Goal: Transaction & Acquisition: Purchase product/service

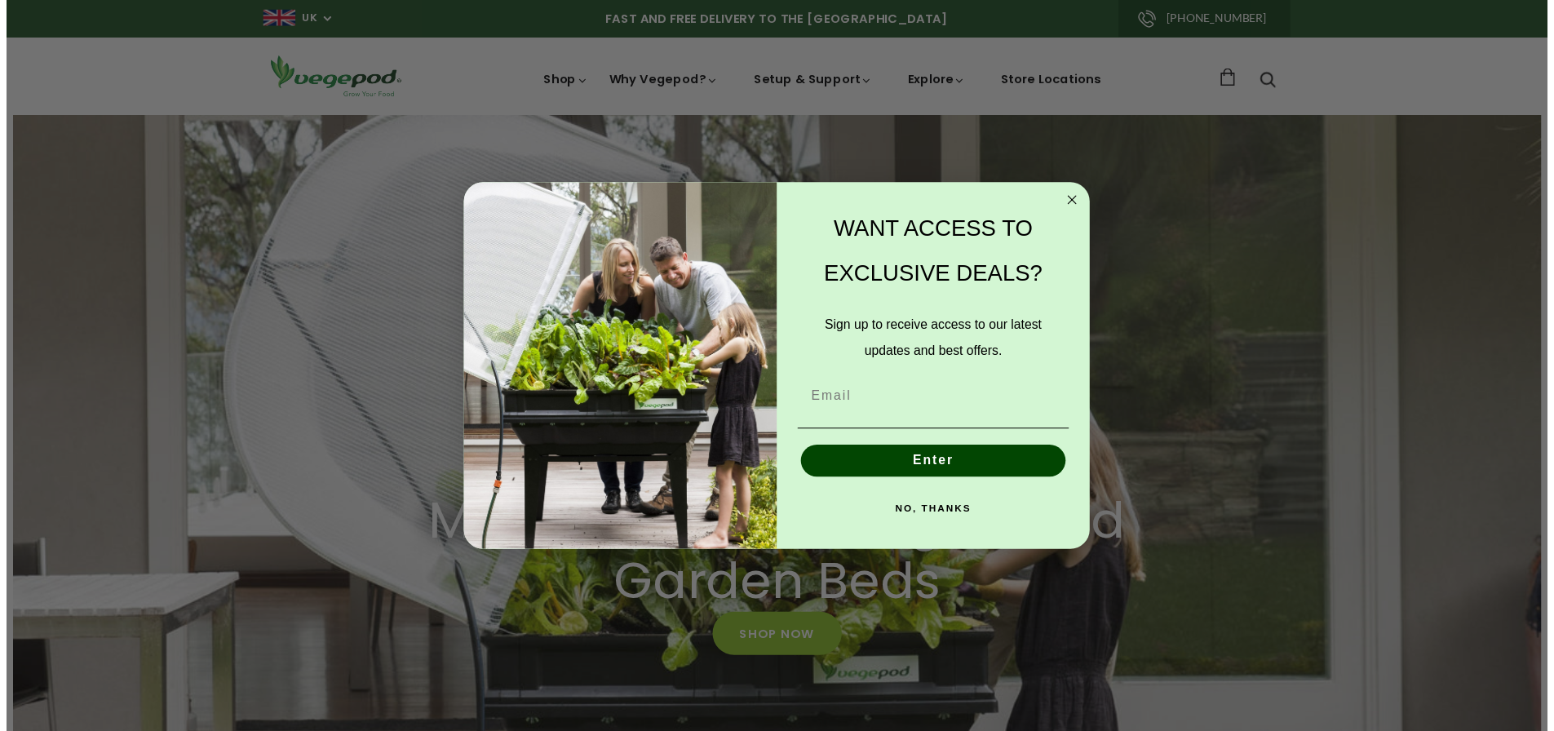
scroll to position [0, 303]
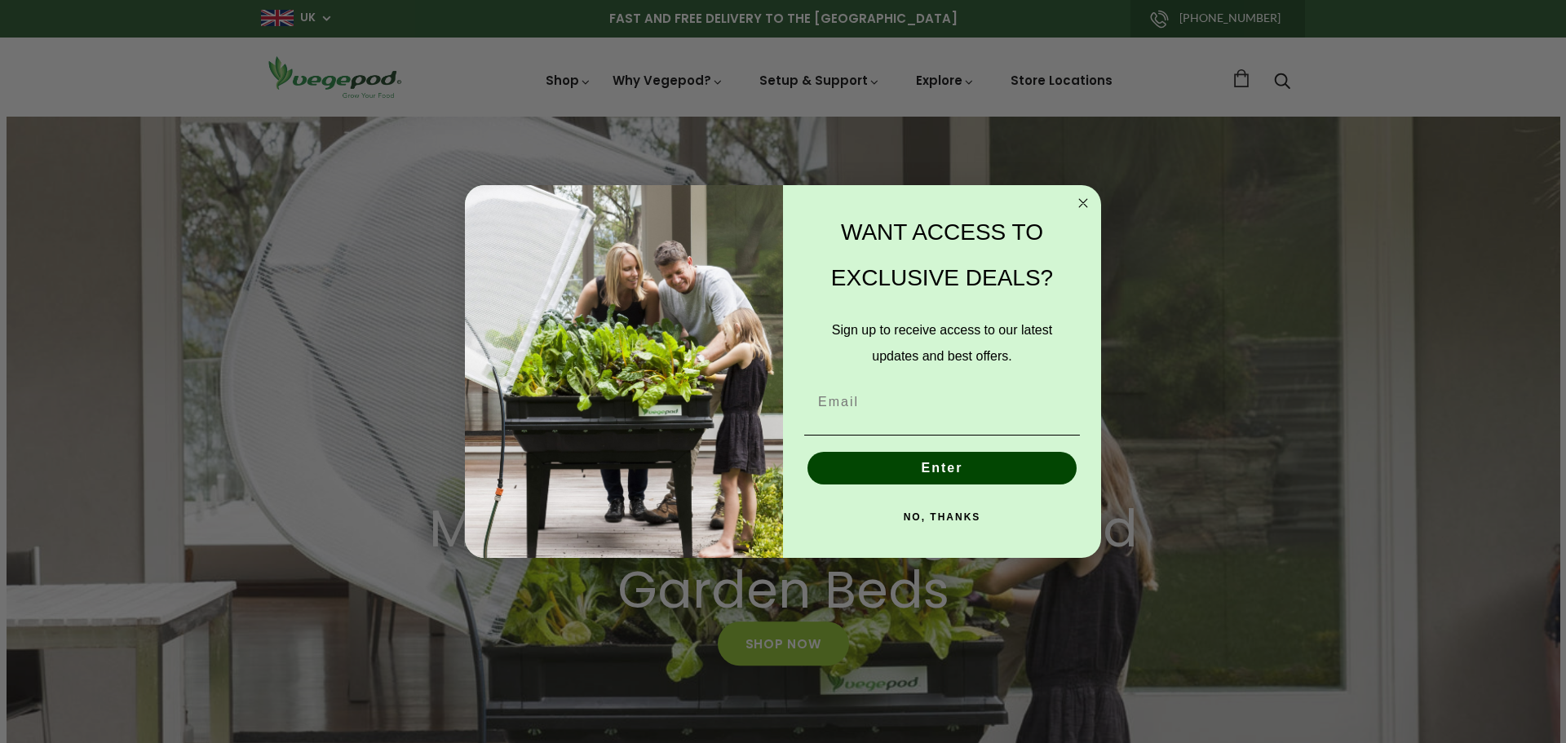
click at [1085, 201] on icon "Close dialog" at bounding box center [1083, 203] width 20 height 20
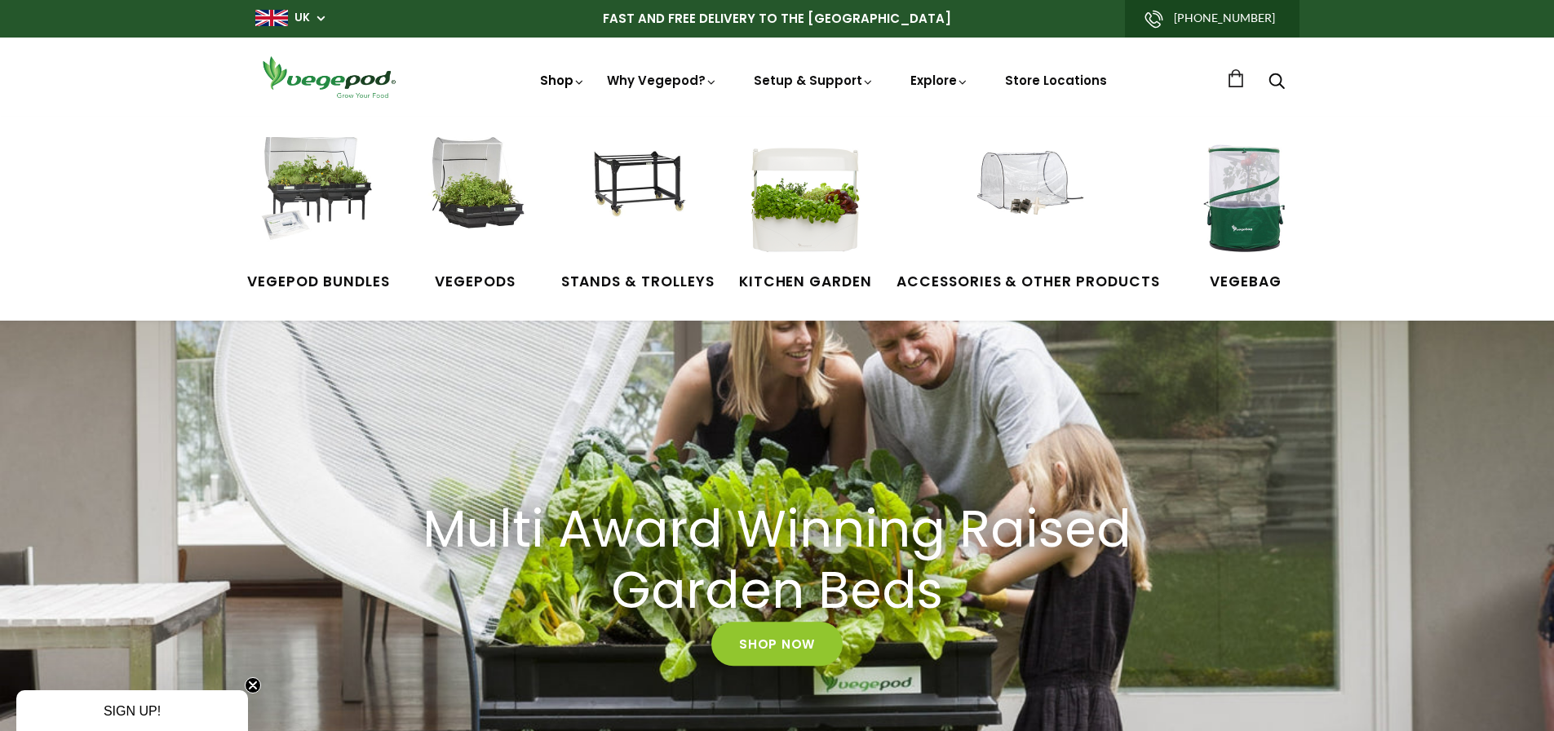
scroll to position [0, 1500]
click at [555, 74] on link "Shop" at bounding box center [563, 103] width 46 height 63
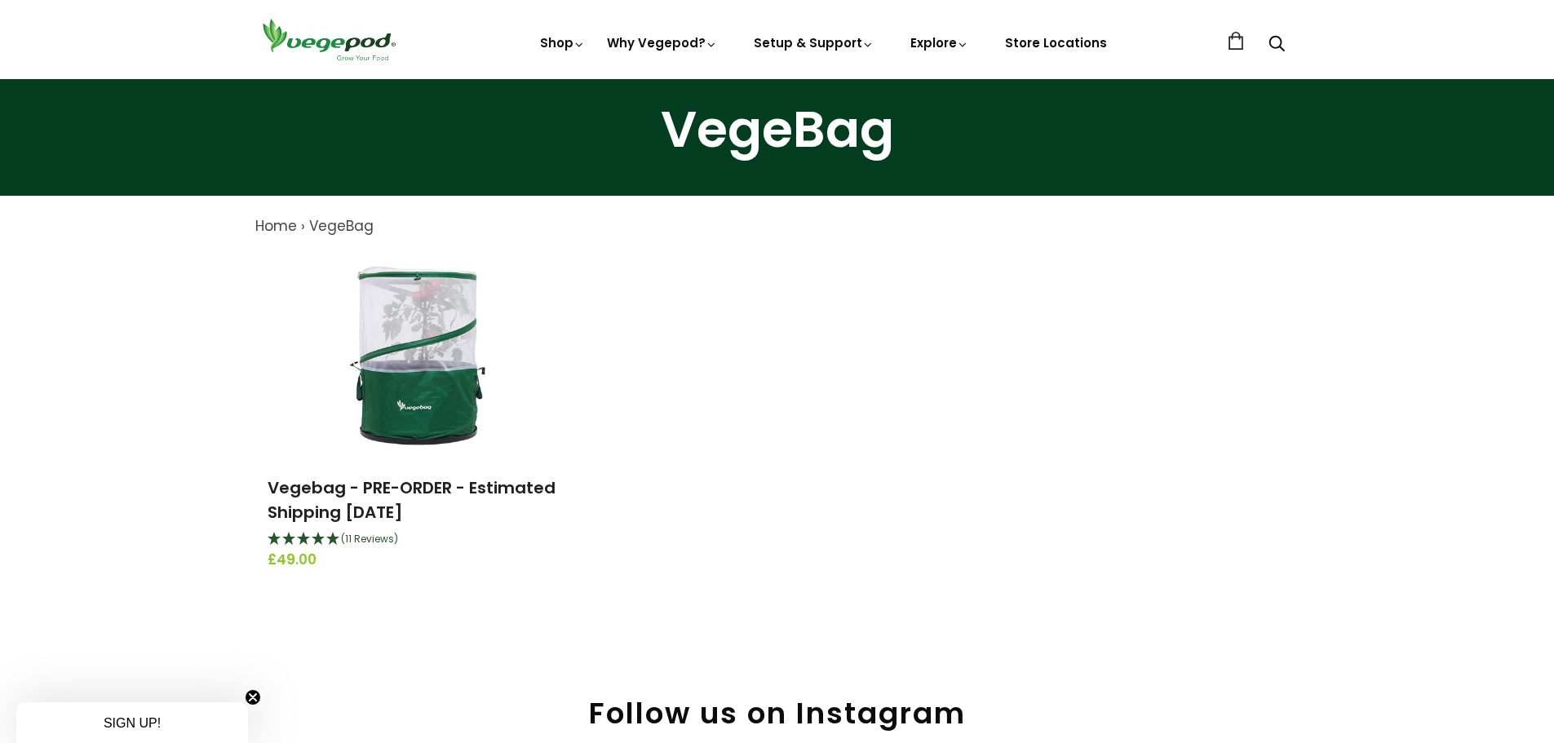
scroll to position [82, 0]
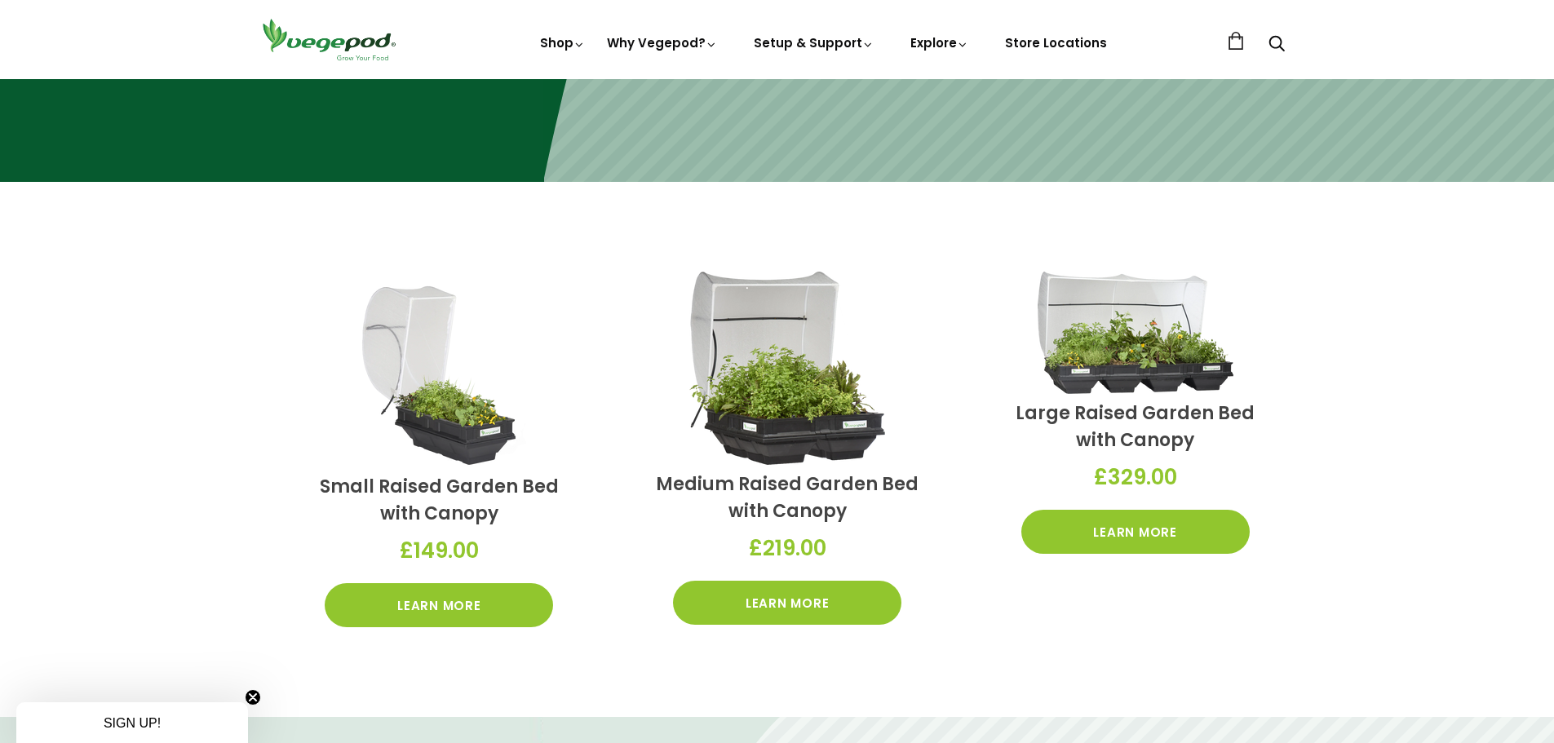
scroll to position [571, 0]
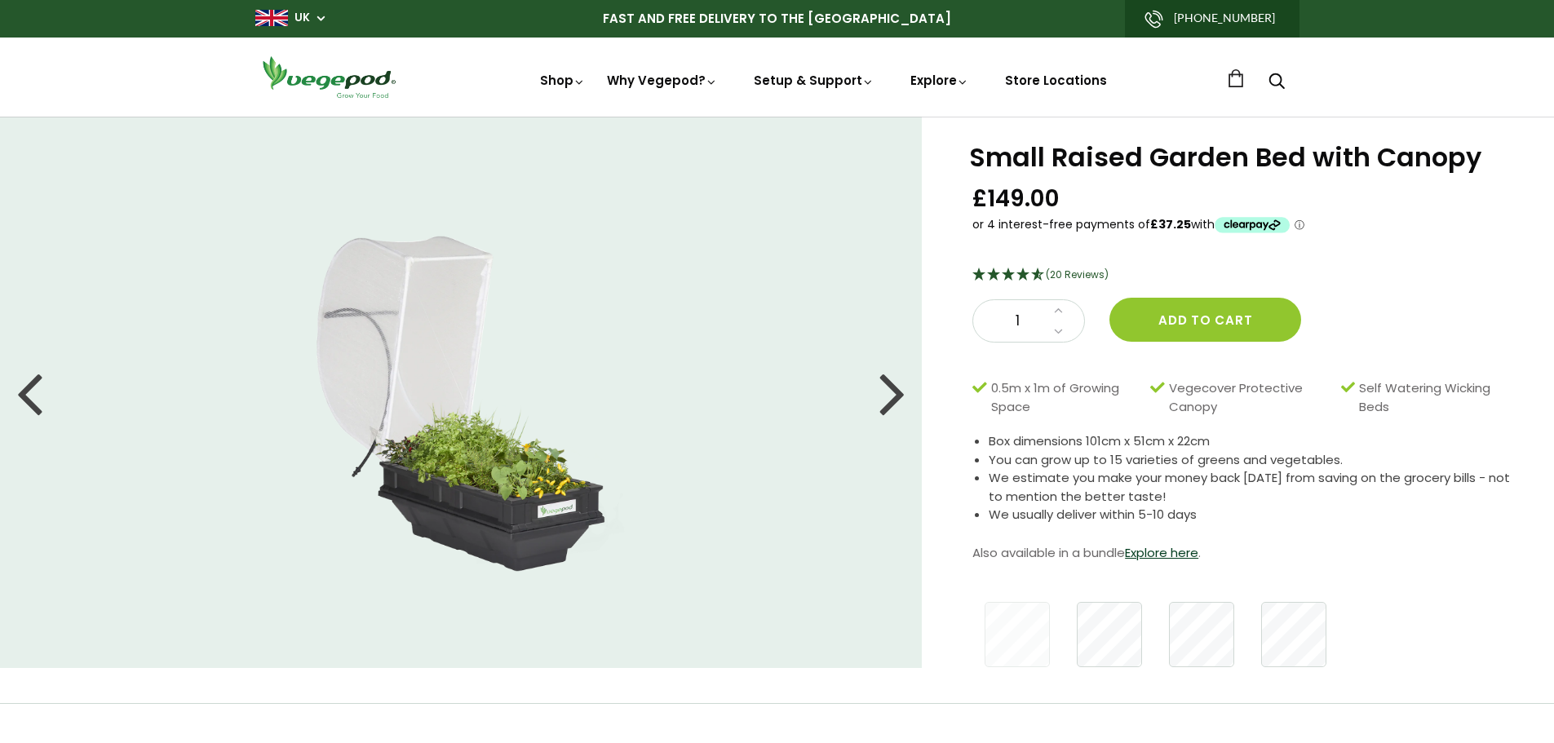
click at [890, 356] on div at bounding box center [892, 392] width 26 height 73
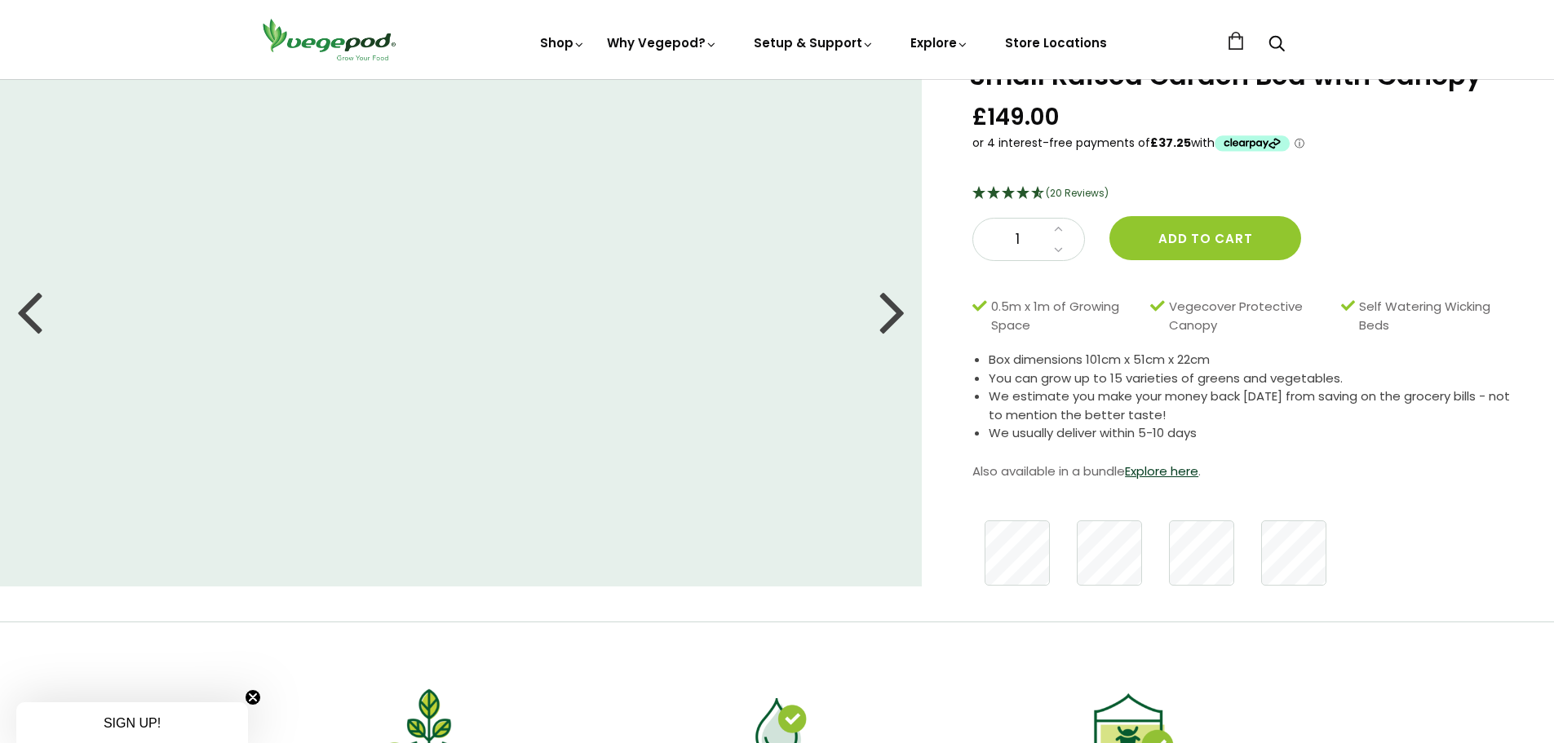
click at [890, 318] on div at bounding box center [892, 310] width 26 height 73
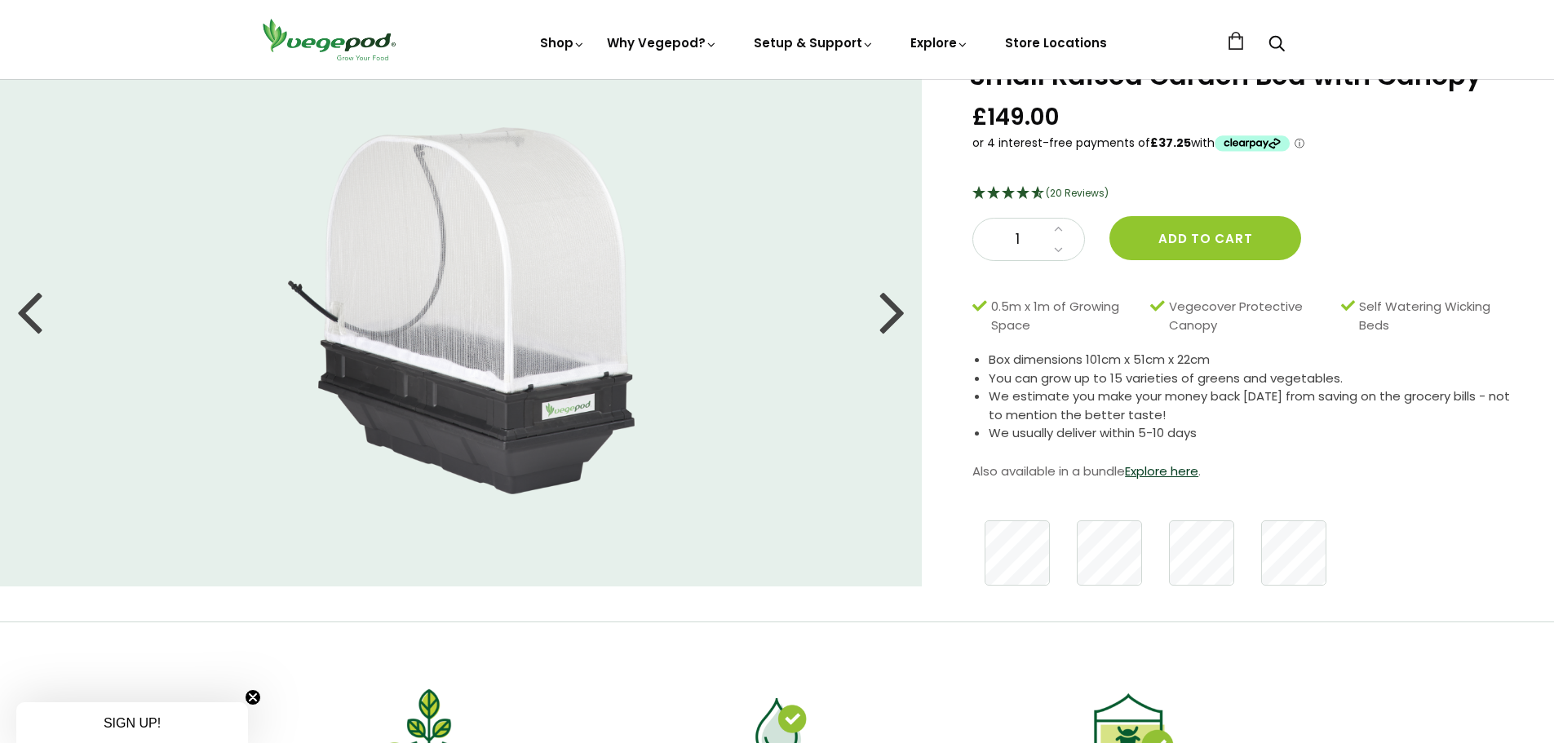
click at [890, 318] on div at bounding box center [892, 310] width 26 height 73
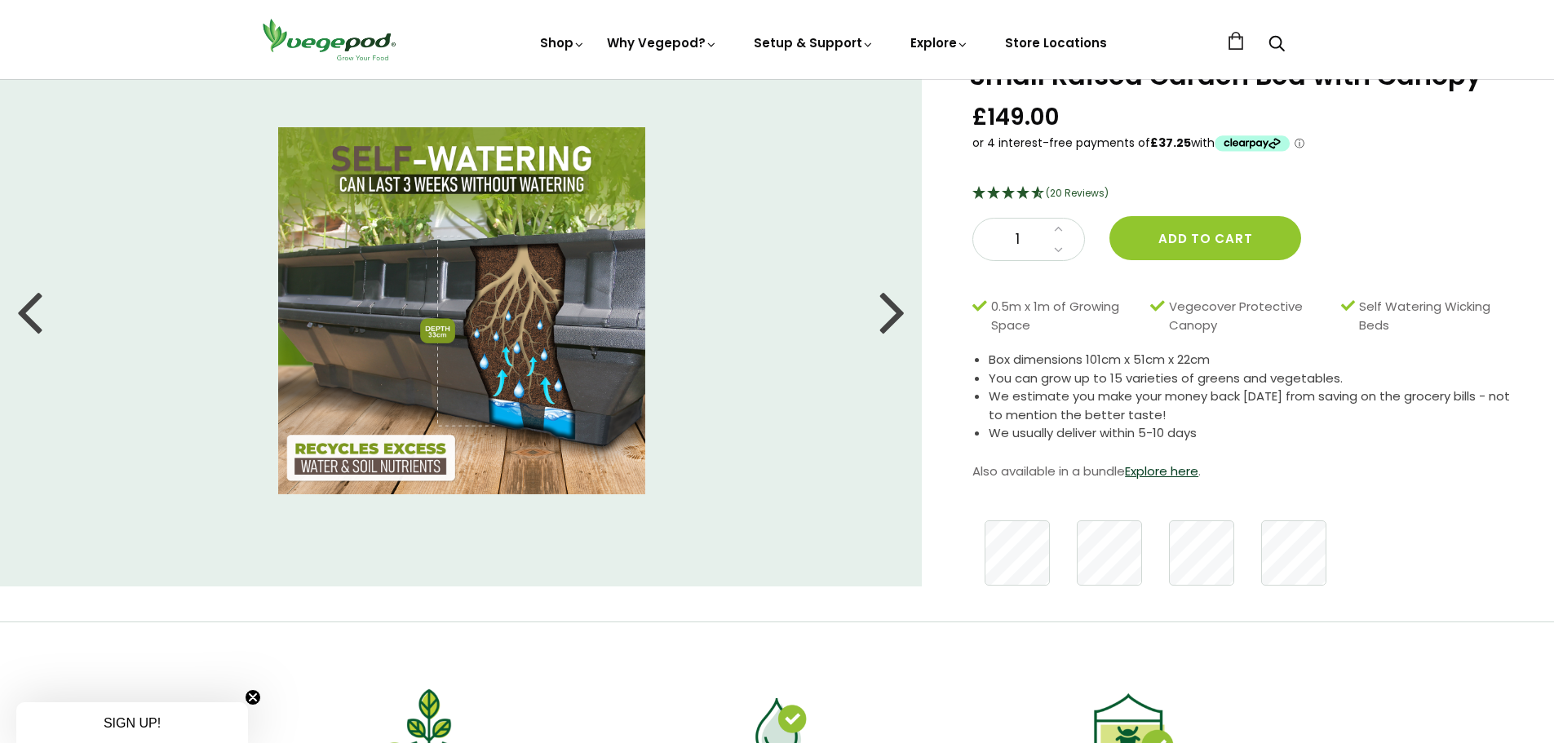
click at [890, 318] on div at bounding box center [892, 310] width 26 height 73
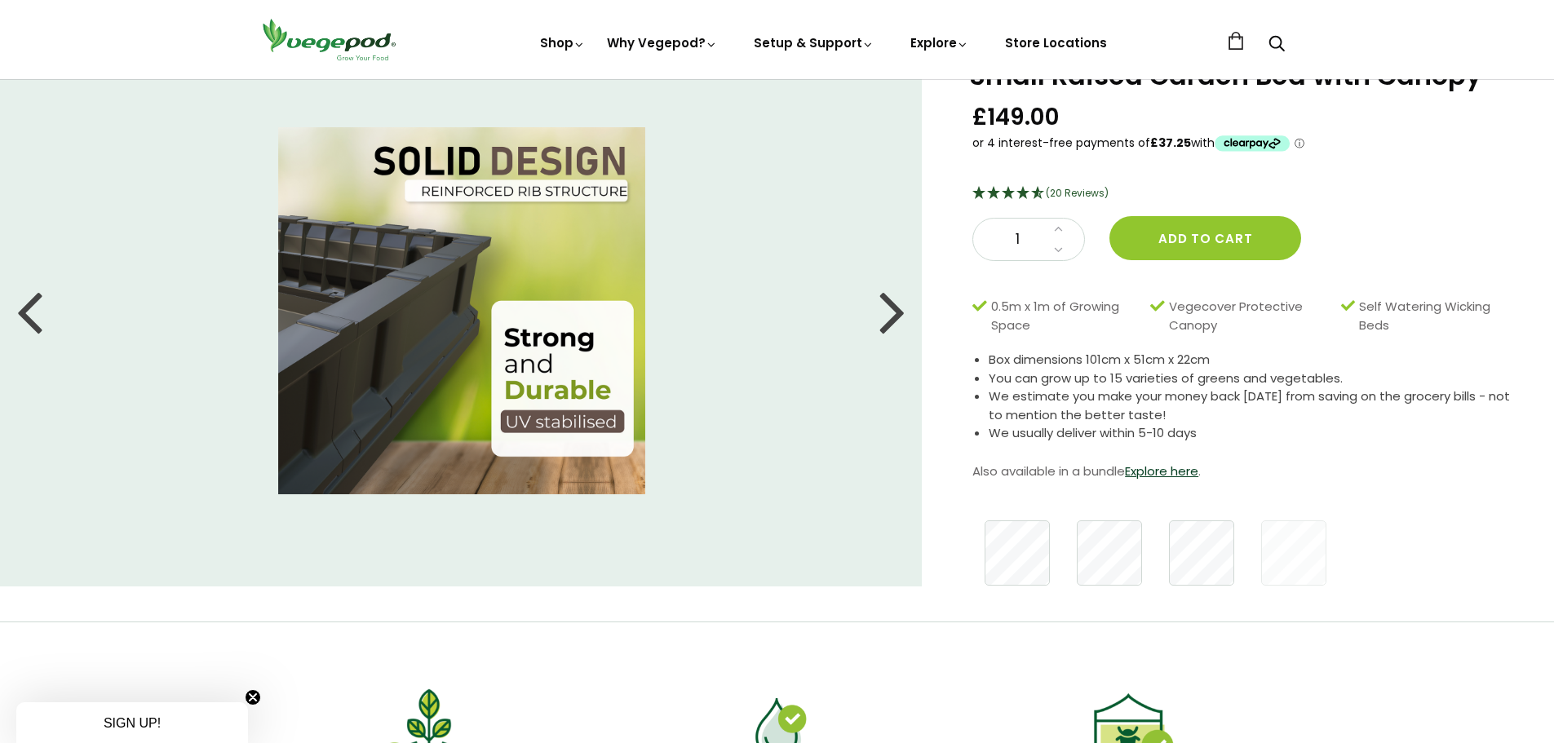
click at [890, 318] on div at bounding box center [892, 310] width 26 height 73
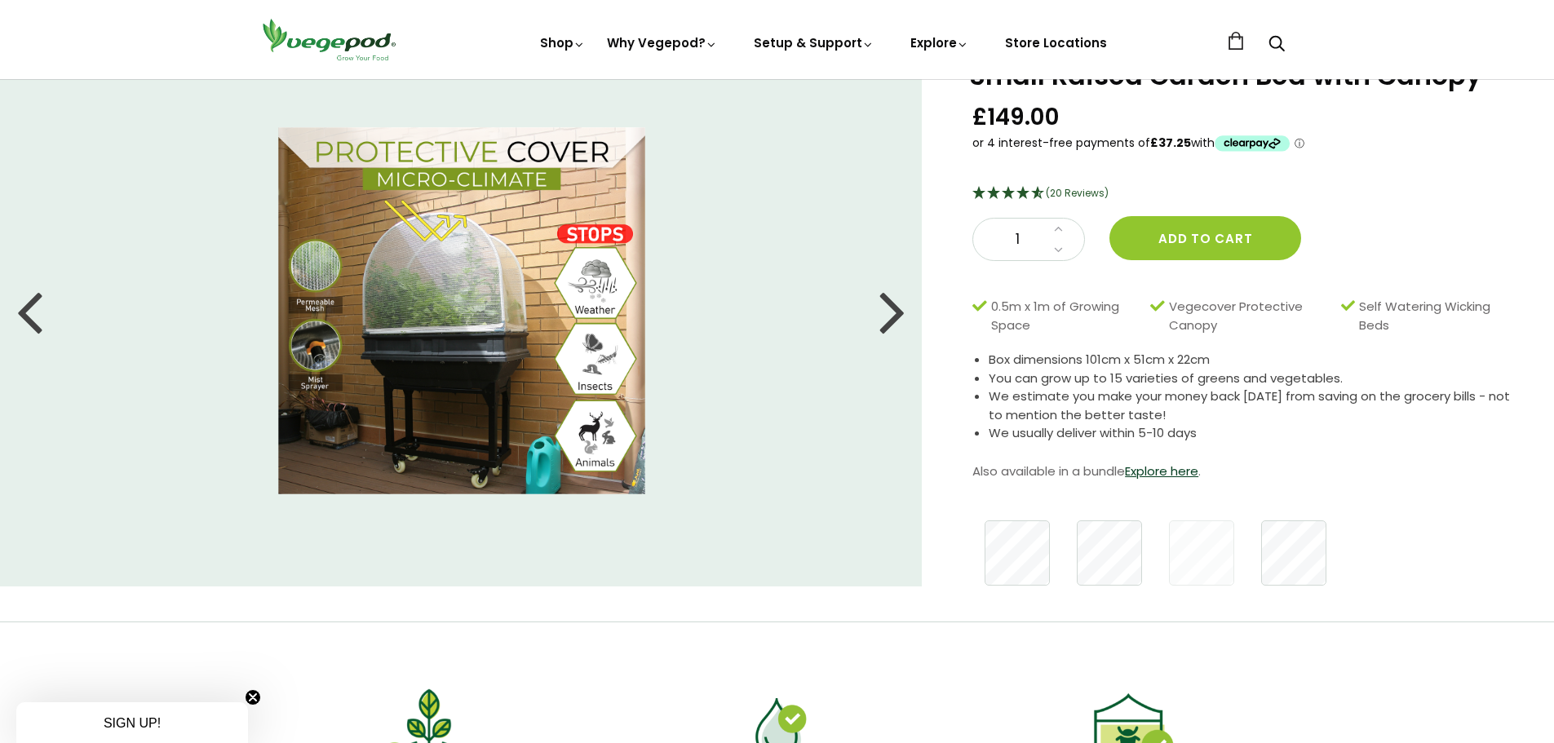
click at [890, 318] on div at bounding box center [892, 310] width 26 height 73
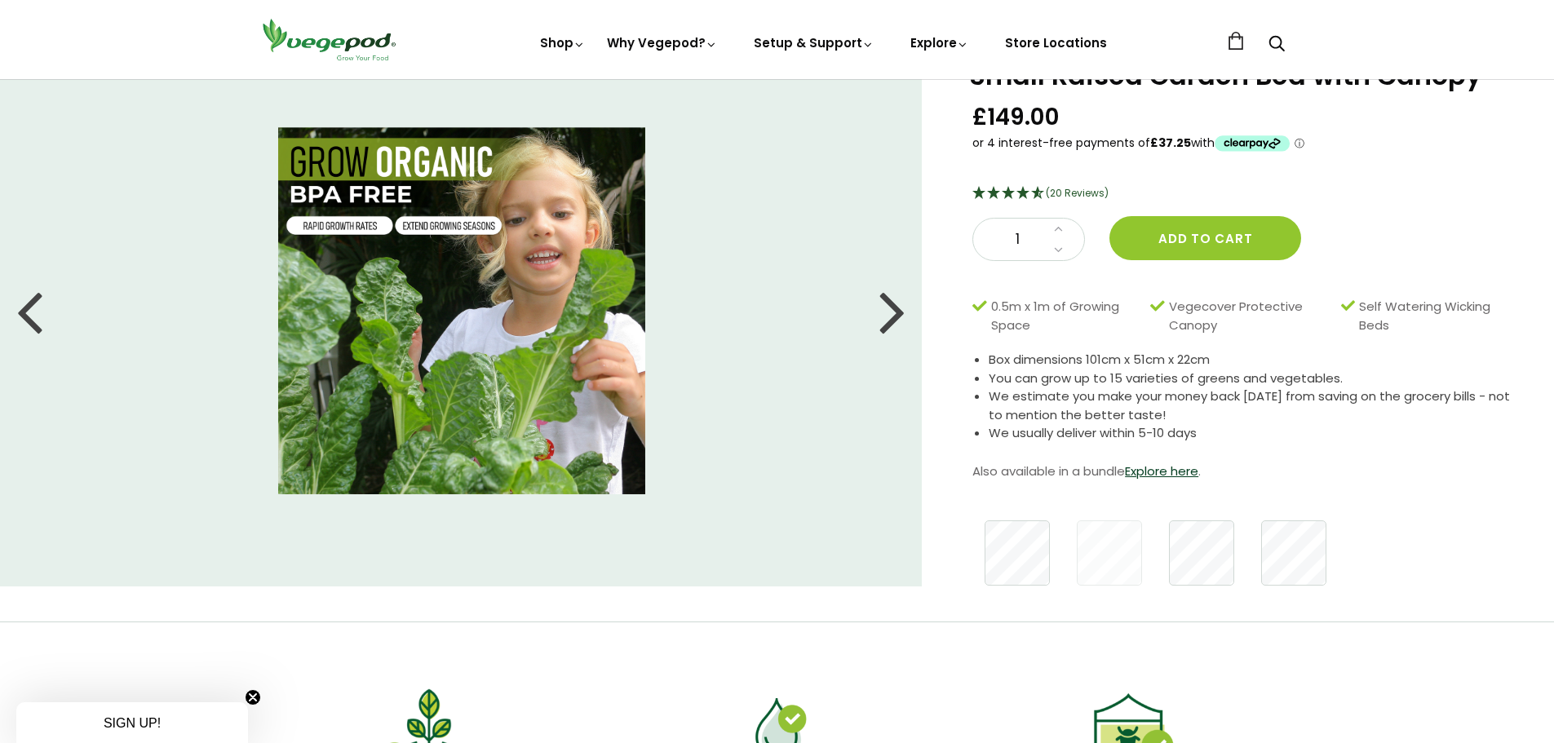
click at [890, 318] on div at bounding box center [892, 310] width 26 height 73
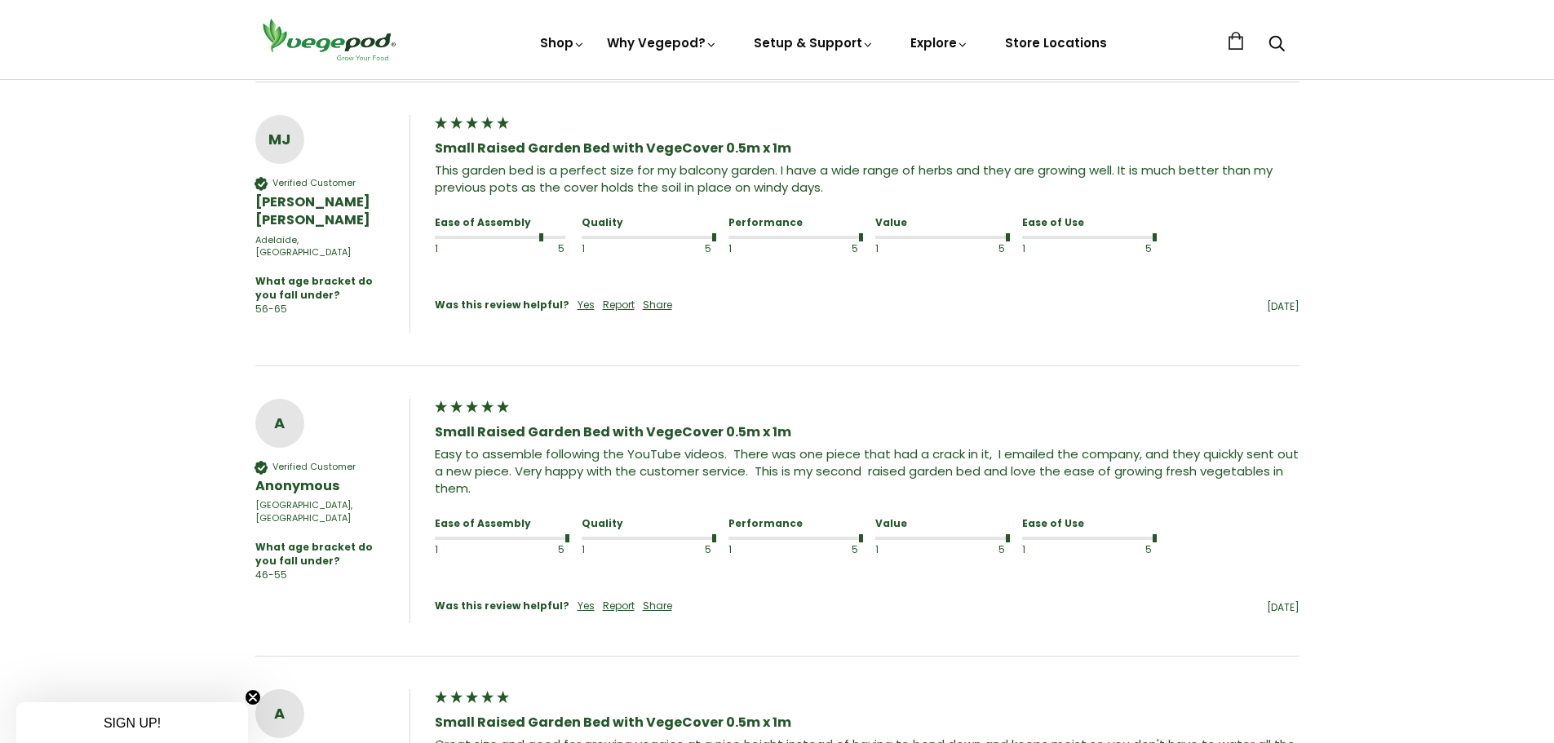
scroll to position [1305, 0]
